Goal: Task Accomplishment & Management: Manage account settings

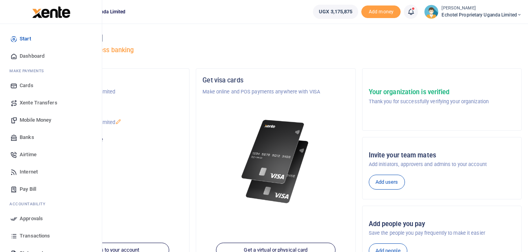
click at [37, 122] on span "Mobile Money" at bounding box center [35, 120] width 31 height 8
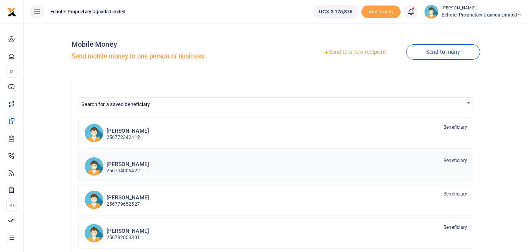
click at [133, 166] on h6 "Monica Kabareebe" at bounding box center [128, 164] width 42 height 7
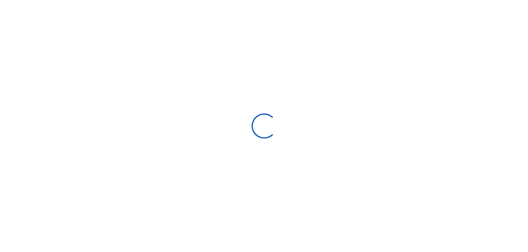
select select "Loading bundles"
select select
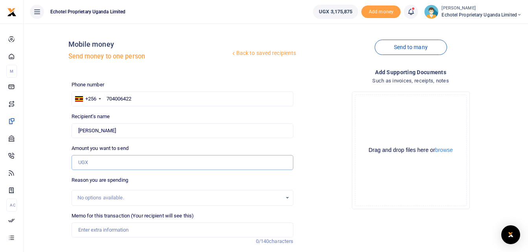
click at [123, 165] on input "Amount you want to send" at bounding box center [183, 162] width 222 height 15
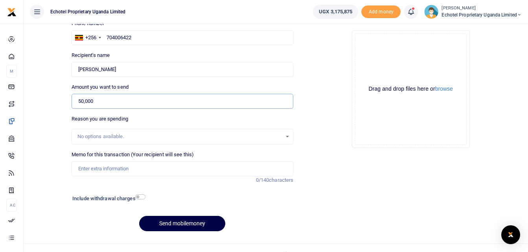
scroll to position [74, 0]
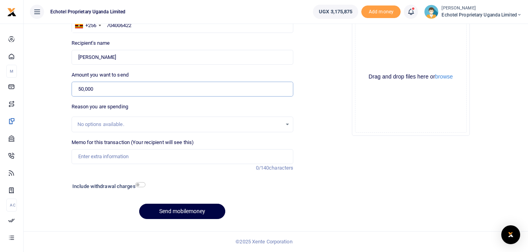
type input "50,000"
click at [145, 158] on input "Memo for this transaction (Your recipient will see this)" at bounding box center [183, 156] width 222 height 15
type input "Lunch with new sales entrants"
click at [139, 186] on input "checkbox" at bounding box center [140, 184] width 10 height 5
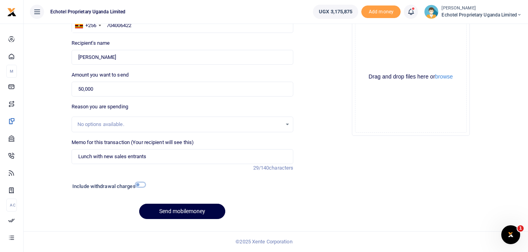
checkbox input "true"
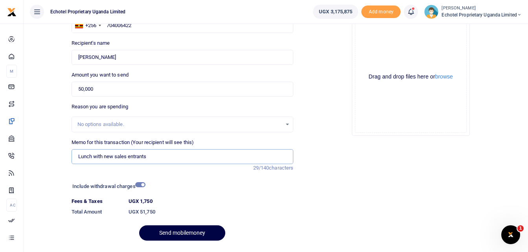
click at [151, 157] on input "Lunch with new sales entrants" at bounding box center [183, 156] width 222 height 15
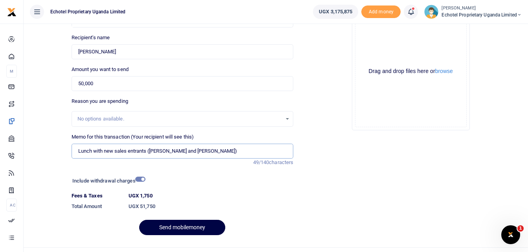
scroll to position [95, 0]
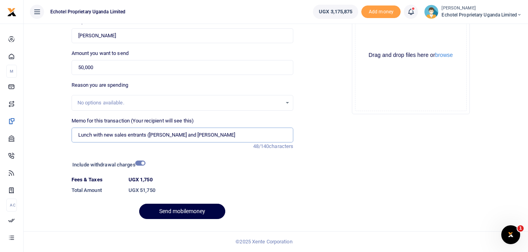
click at [151, 132] on input "Lunch with new sales entrants (Claire and Samuel" at bounding box center [183, 135] width 222 height 15
type input "Lunch with new sales entrants Claire and Samuel"
click at [184, 205] on button "Send mobilemoney" at bounding box center [182, 211] width 86 height 15
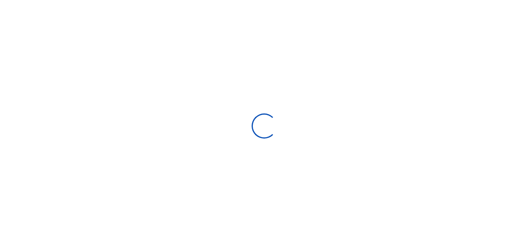
scroll to position [74, 0]
select select "Loading bundles"
select select
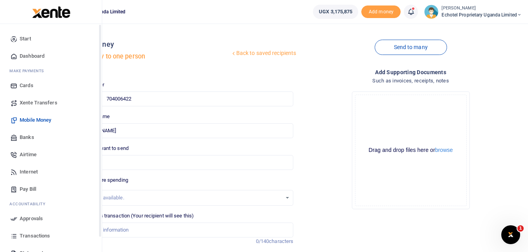
scroll to position [45, 0]
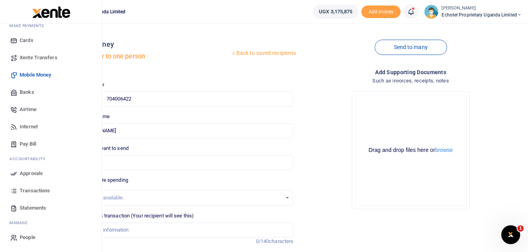
click at [36, 172] on span "Approvals" at bounding box center [31, 174] width 23 height 8
click at [28, 171] on span "Approvals" at bounding box center [31, 174] width 23 height 8
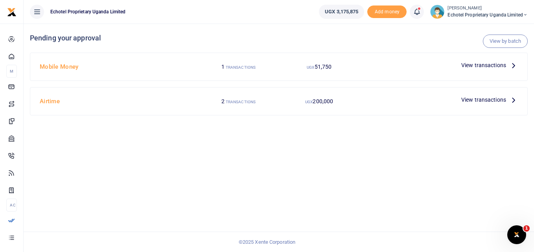
click at [514, 101] on icon at bounding box center [513, 100] width 9 height 9
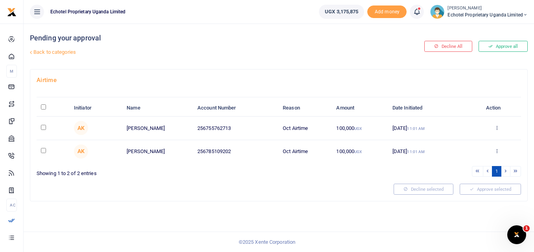
click at [31, 51] on icon at bounding box center [30, 52] width 5 height 5
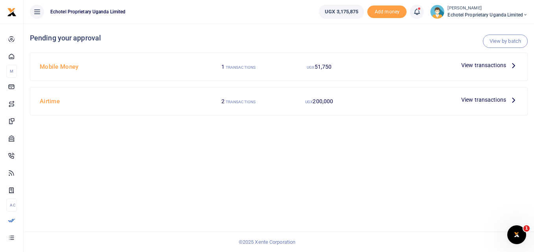
click at [512, 66] on icon at bounding box center [513, 65] width 9 height 9
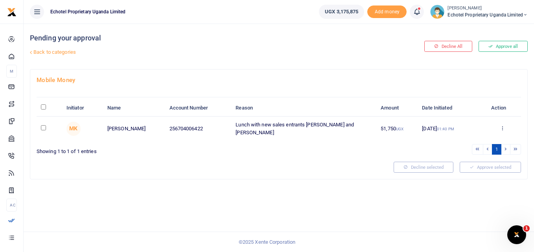
click at [45, 127] on input "checkbox" at bounding box center [43, 127] width 5 height 5
checkbox input "true"
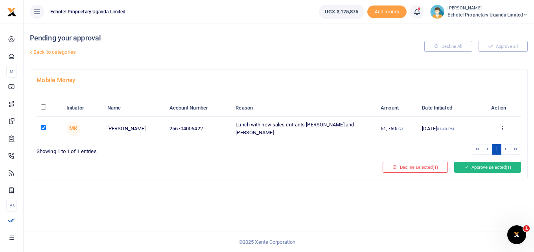
click at [466, 166] on icon at bounding box center [466, 168] width 4 height 6
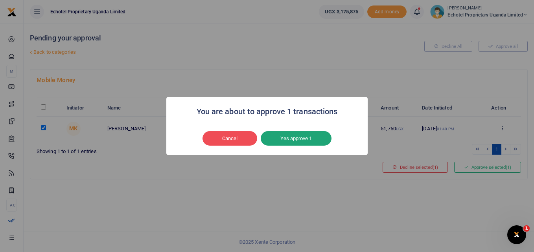
click at [297, 138] on button "Yes approve 1" at bounding box center [296, 138] width 71 height 15
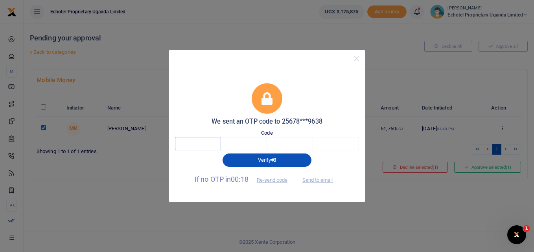
click at [206, 145] on input "text" at bounding box center [198, 143] width 46 height 13
type input "7"
type input "6"
type input "0"
type input "7"
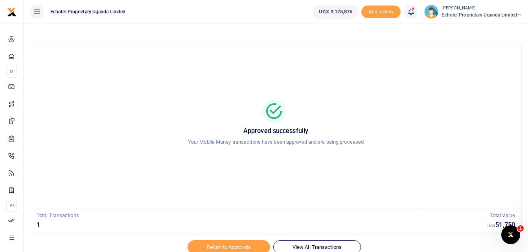
scroll to position [32, 0]
